Goal: Transaction & Acquisition: Subscribe to service/newsletter

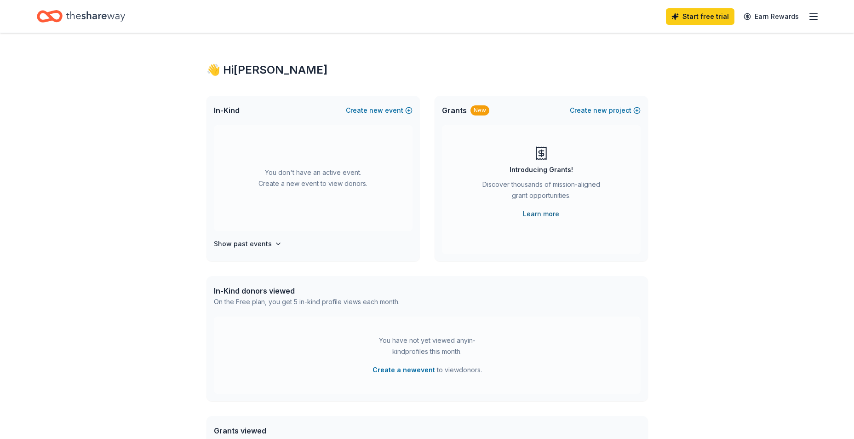
click at [543, 214] on link "Learn more" at bounding box center [541, 213] width 36 height 11
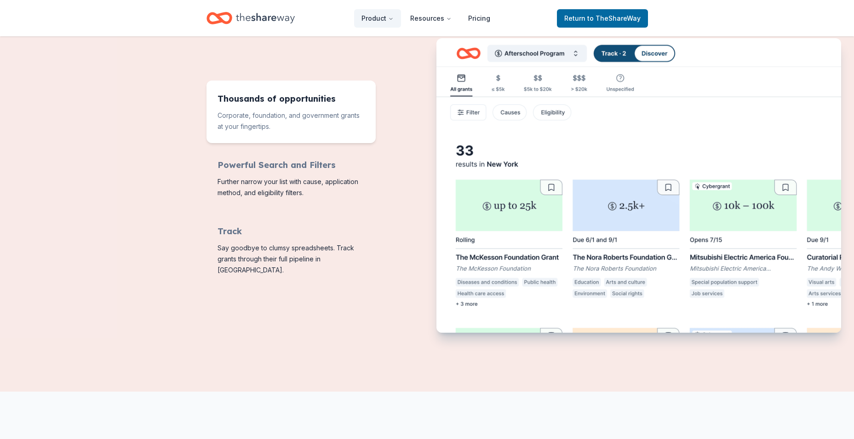
scroll to position [368, 0]
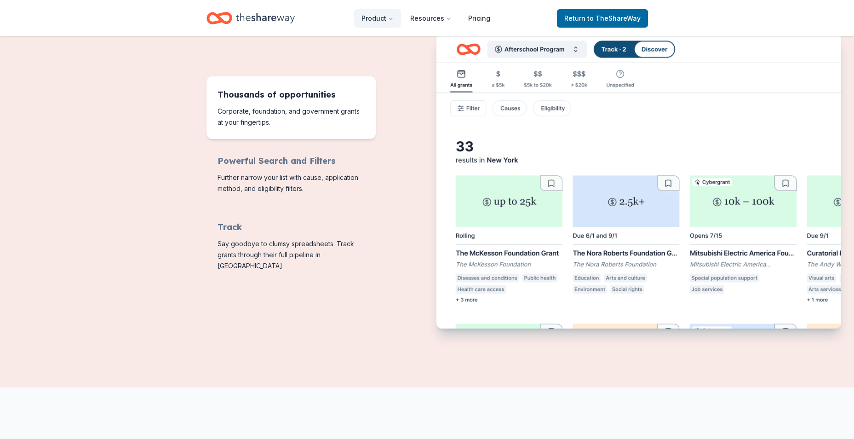
click at [262, 113] on span "Features for running your books" at bounding box center [291, 107] width 169 height 63
click at [266, 94] on span "Features for running your books" at bounding box center [291, 107] width 169 height 63
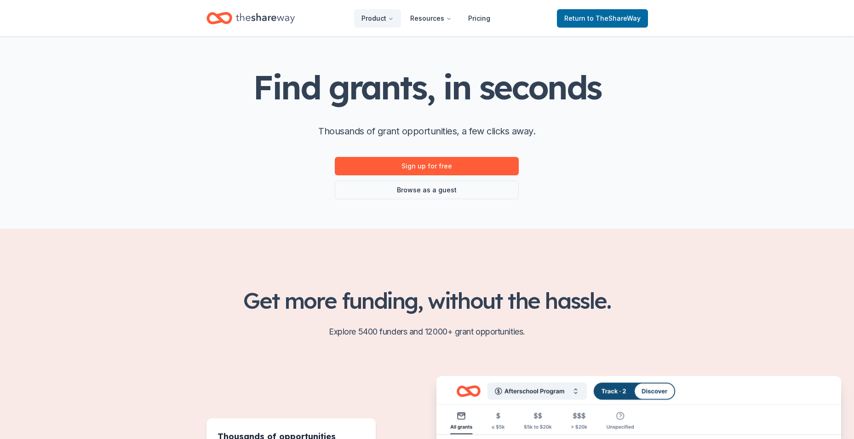
scroll to position [0, 0]
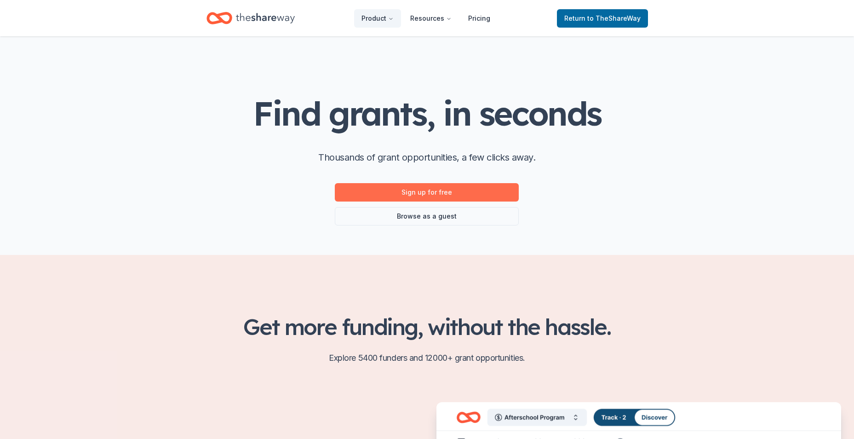
click at [428, 190] on link "Sign up for free" at bounding box center [427, 192] width 184 height 18
